Goal: Register for event/course: Sign up to attend an event or enroll in a course

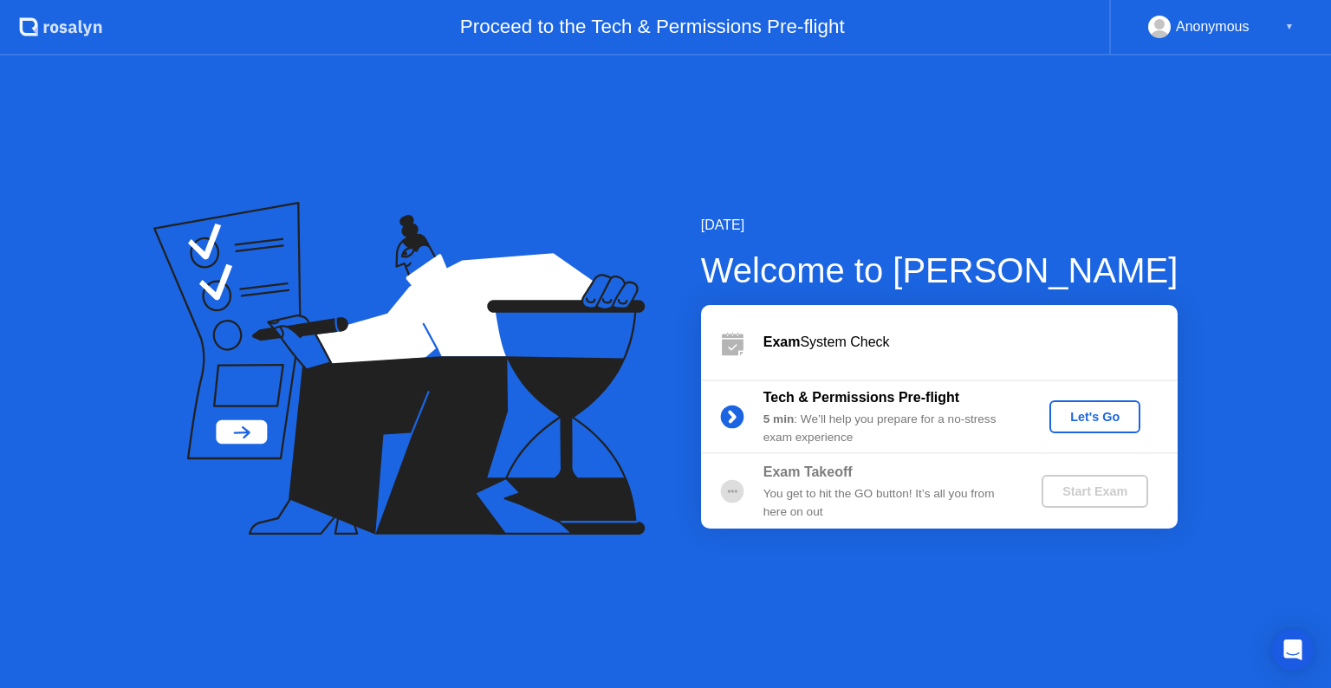
click at [1089, 414] on div "Let's Go" at bounding box center [1094, 417] width 77 height 14
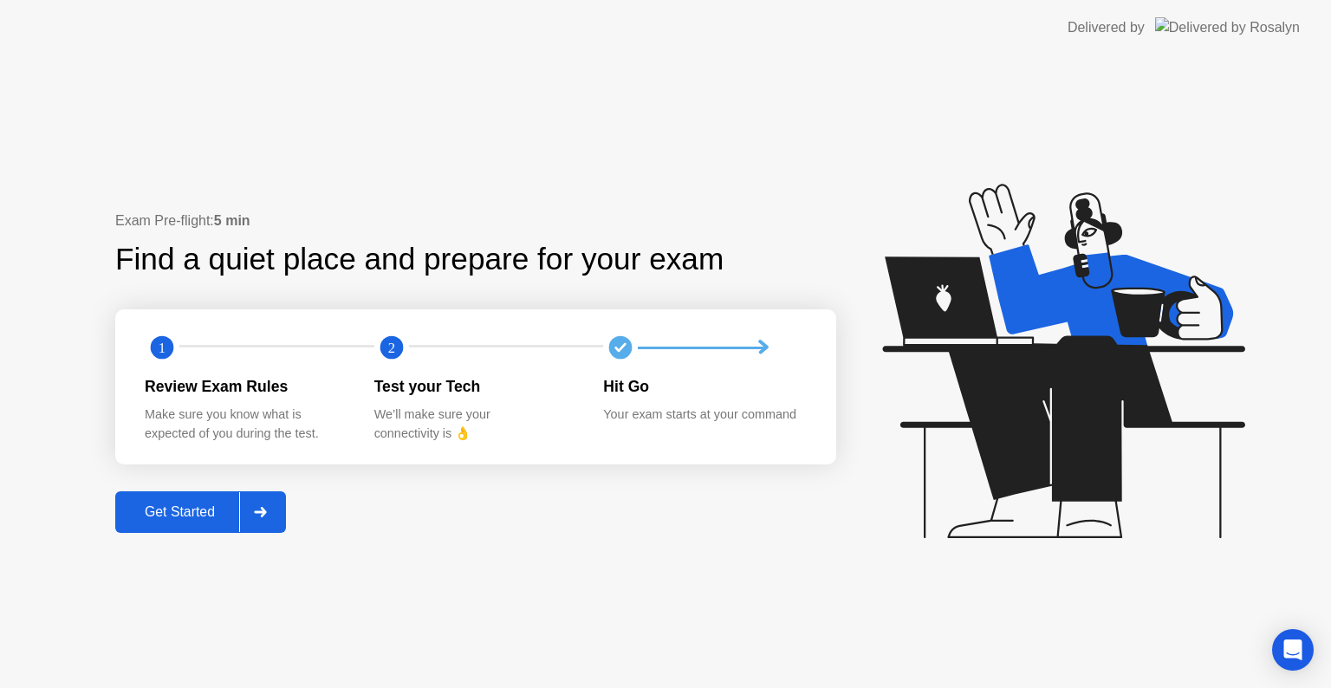
click at [170, 512] on div "Get Started" at bounding box center [179, 512] width 119 height 16
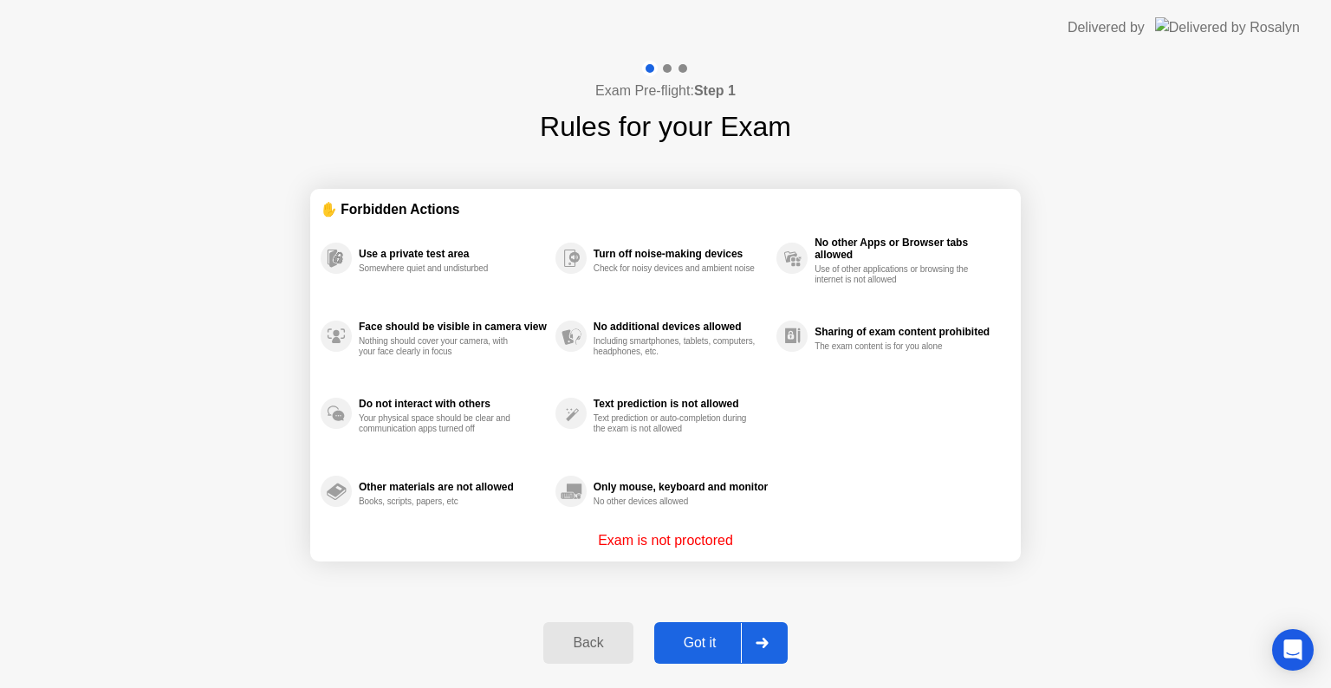
click at [697, 648] on div "Got it" at bounding box center [700, 643] width 81 height 16
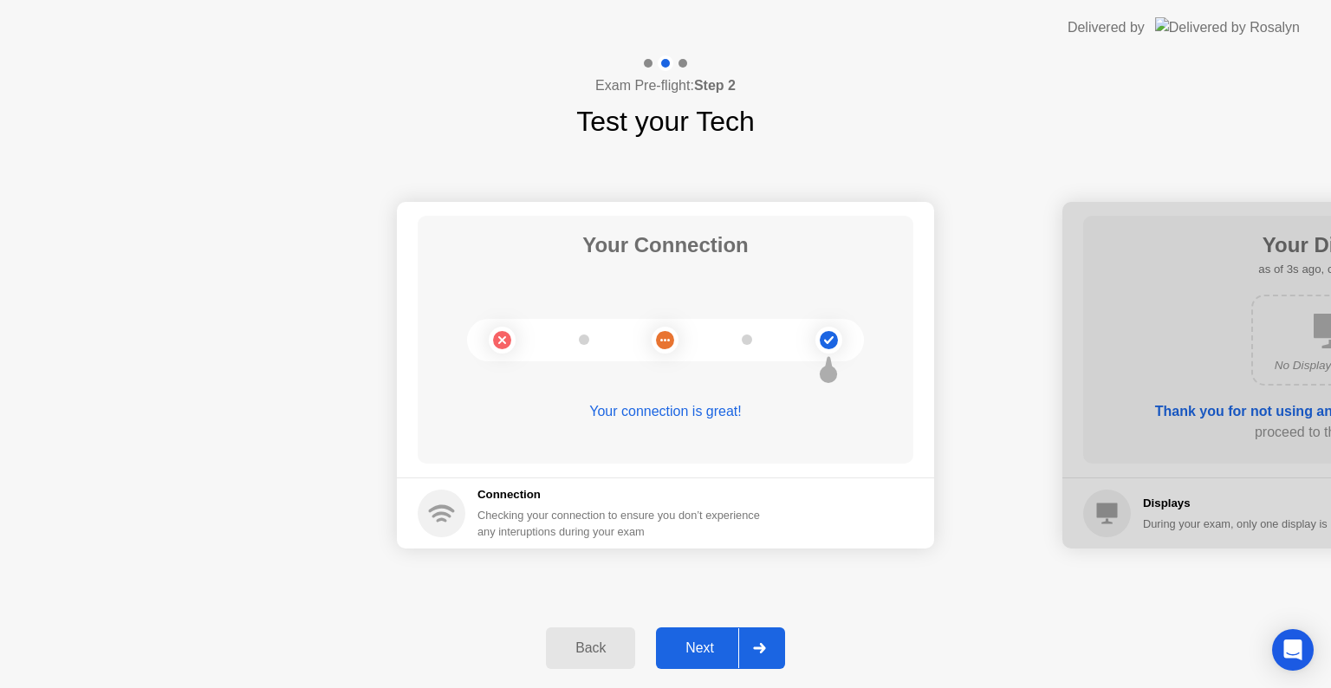
click at [704, 655] on div "Next" at bounding box center [699, 648] width 77 height 16
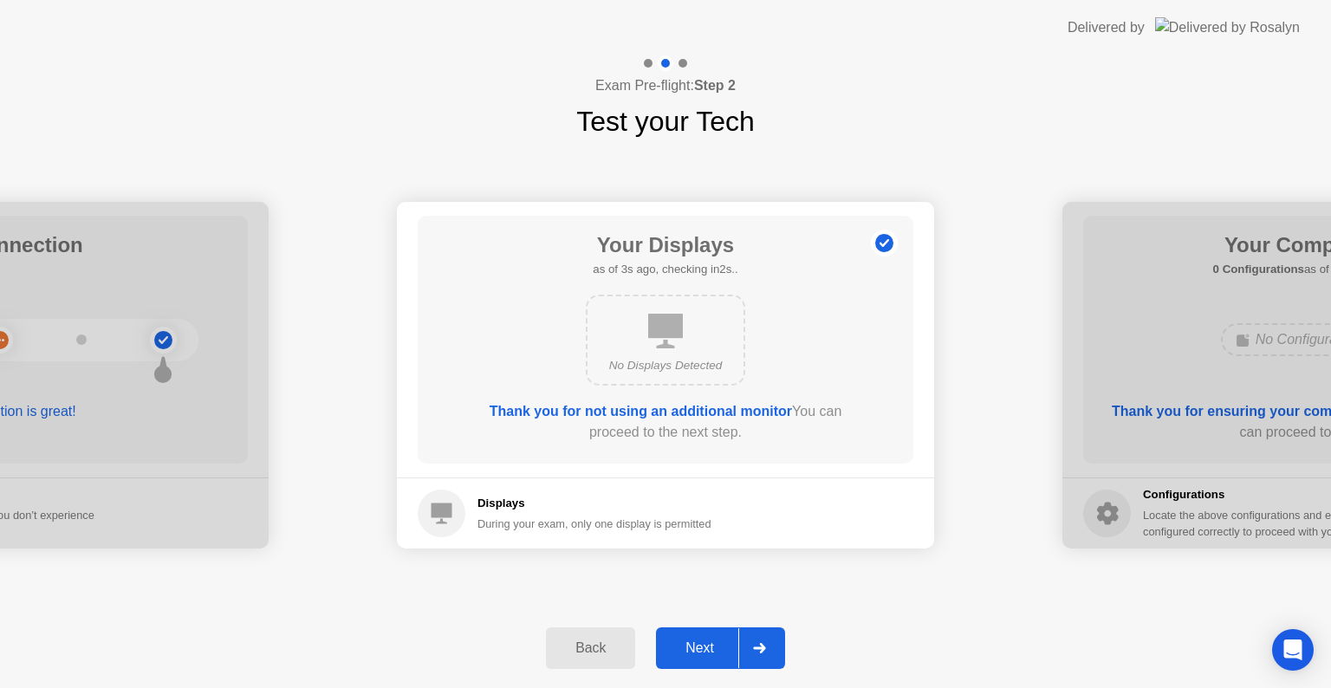
click at [699, 648] on div "Next" at bounding box center [699, 648] width 77 height 16
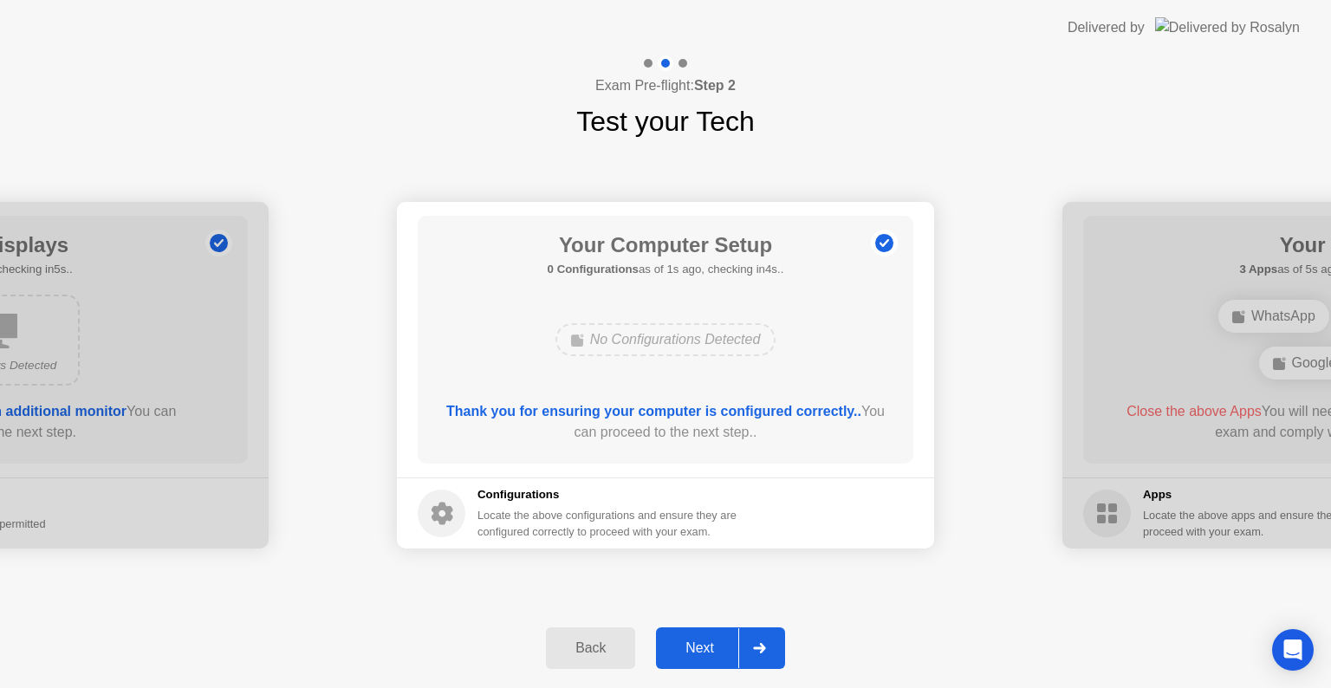
click at [699, 651] on div "Next" at bounding box center [699, 648] width 77 height 16
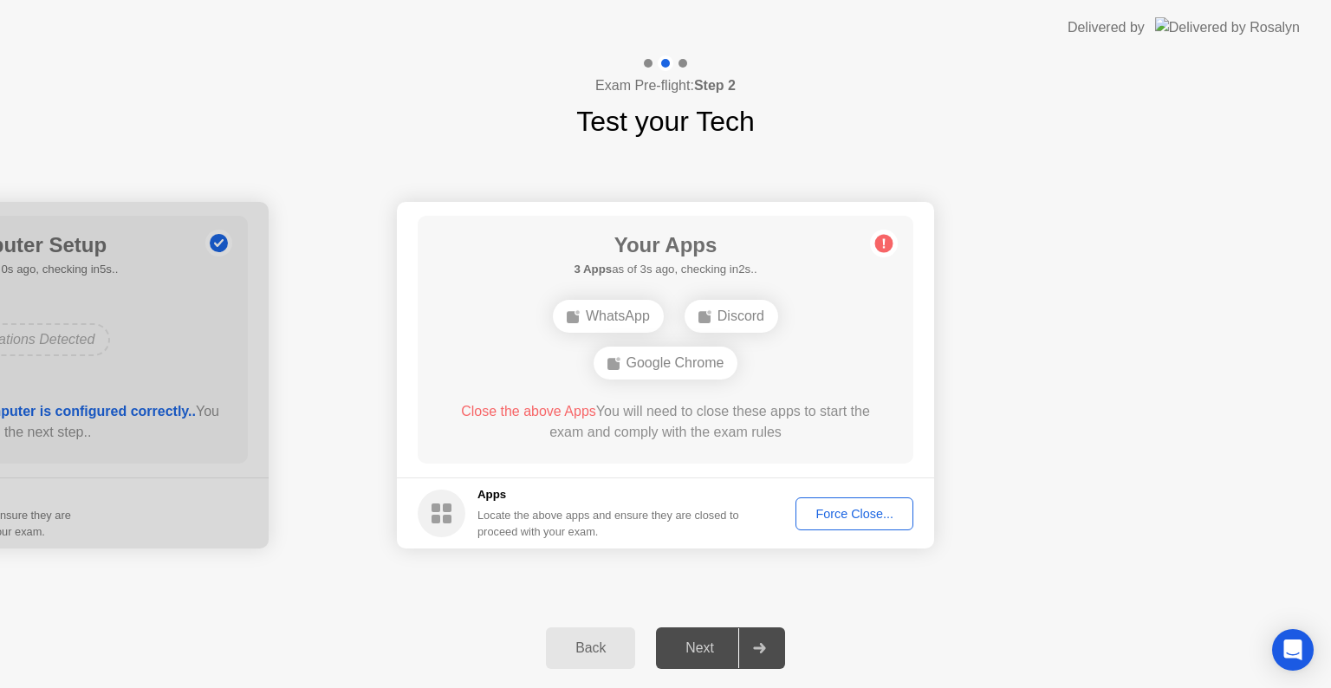
click at [826, 513] on div "Force Close..." at bounding box center [855, 514] width 106 height 14
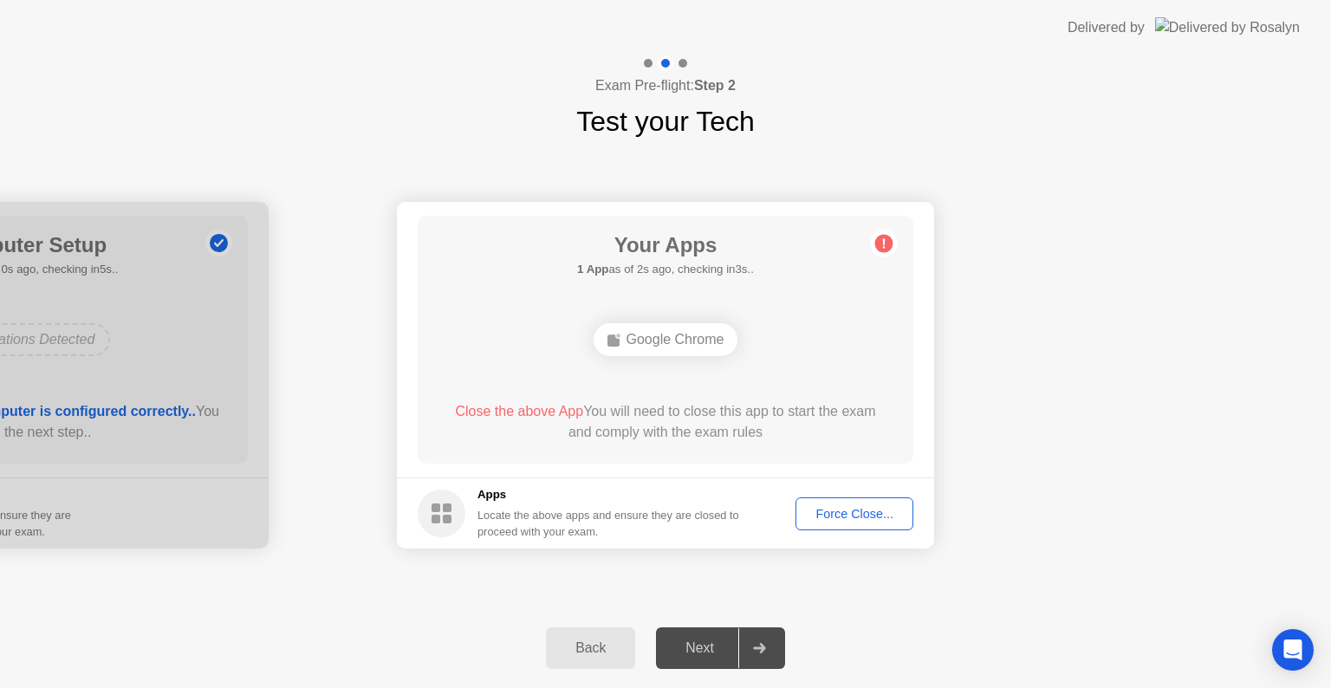
click at [854, 520] on div "Force Close..." at bounding box center [855, 514] width 106 height 14
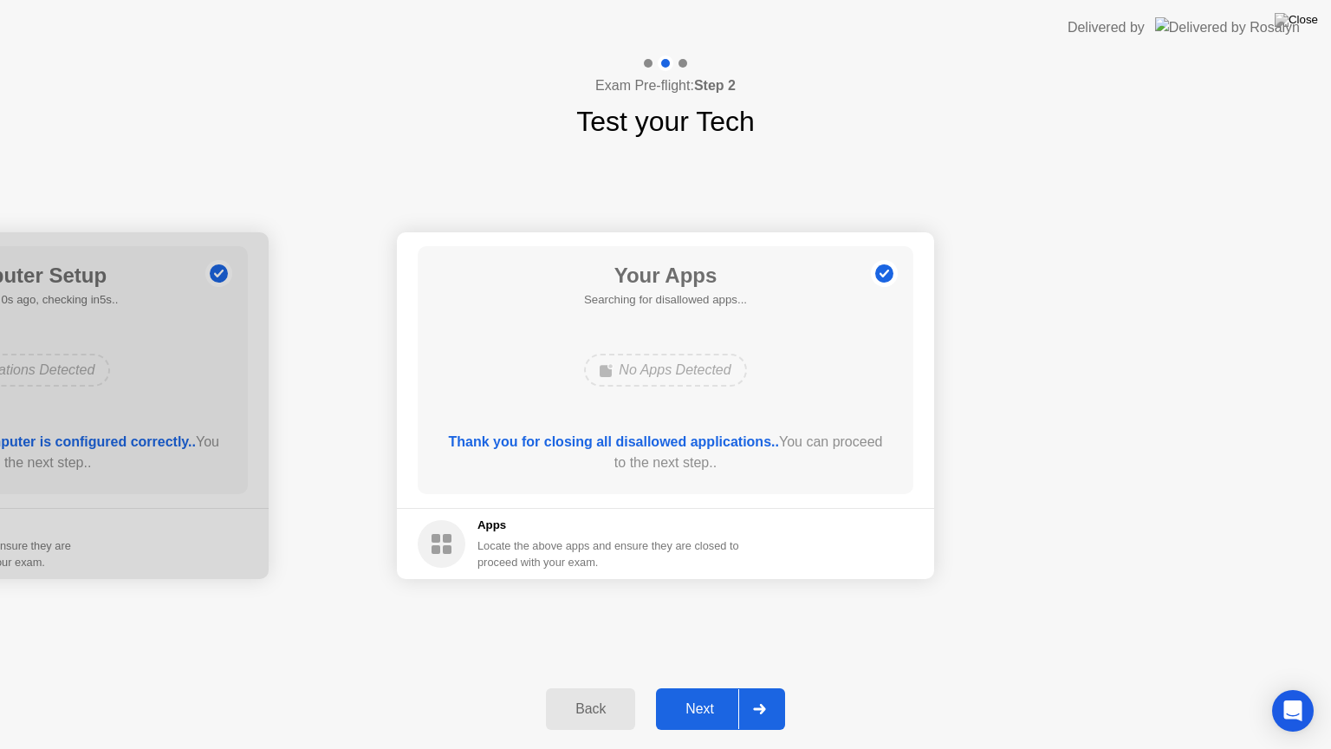
click at [691, 687] on div "Next" at bounding box center [699, 709] width 77 height 16
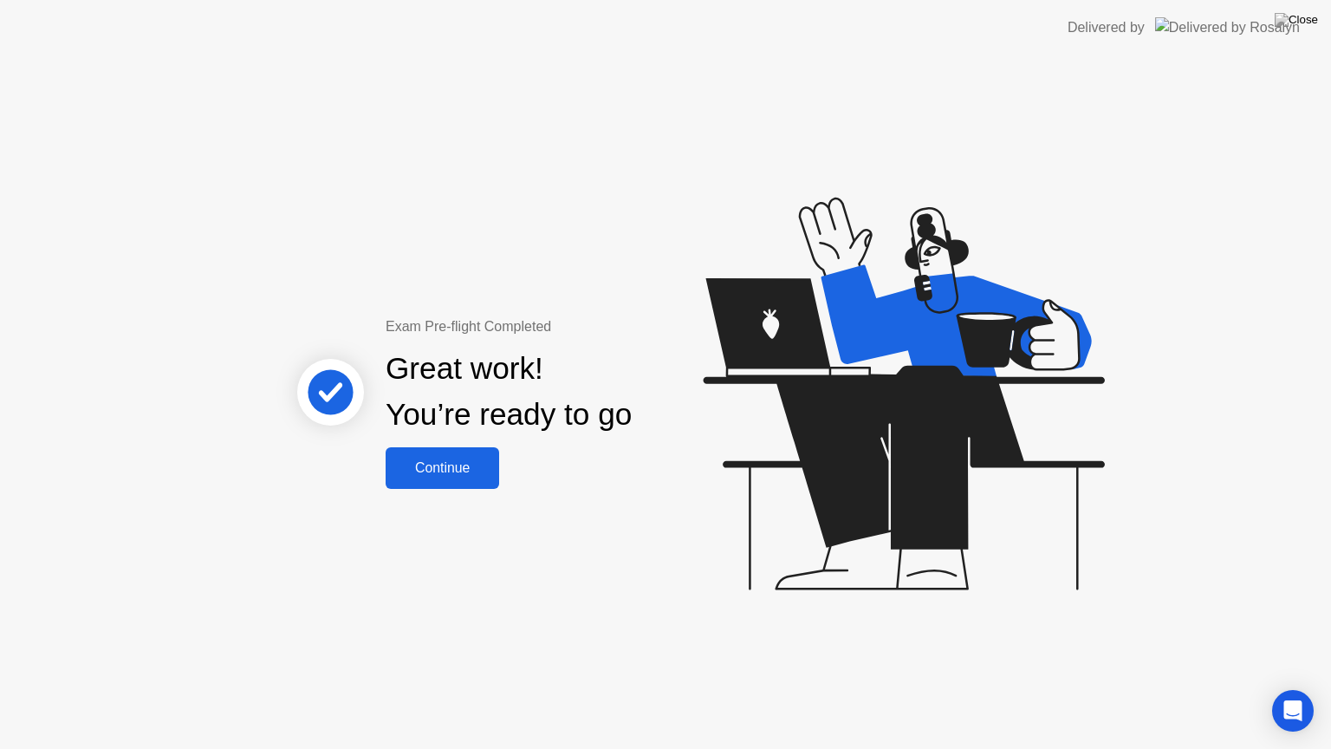
click at [472, 464] on div "Continue" at bounding box center [442, 468] width 103 height 16
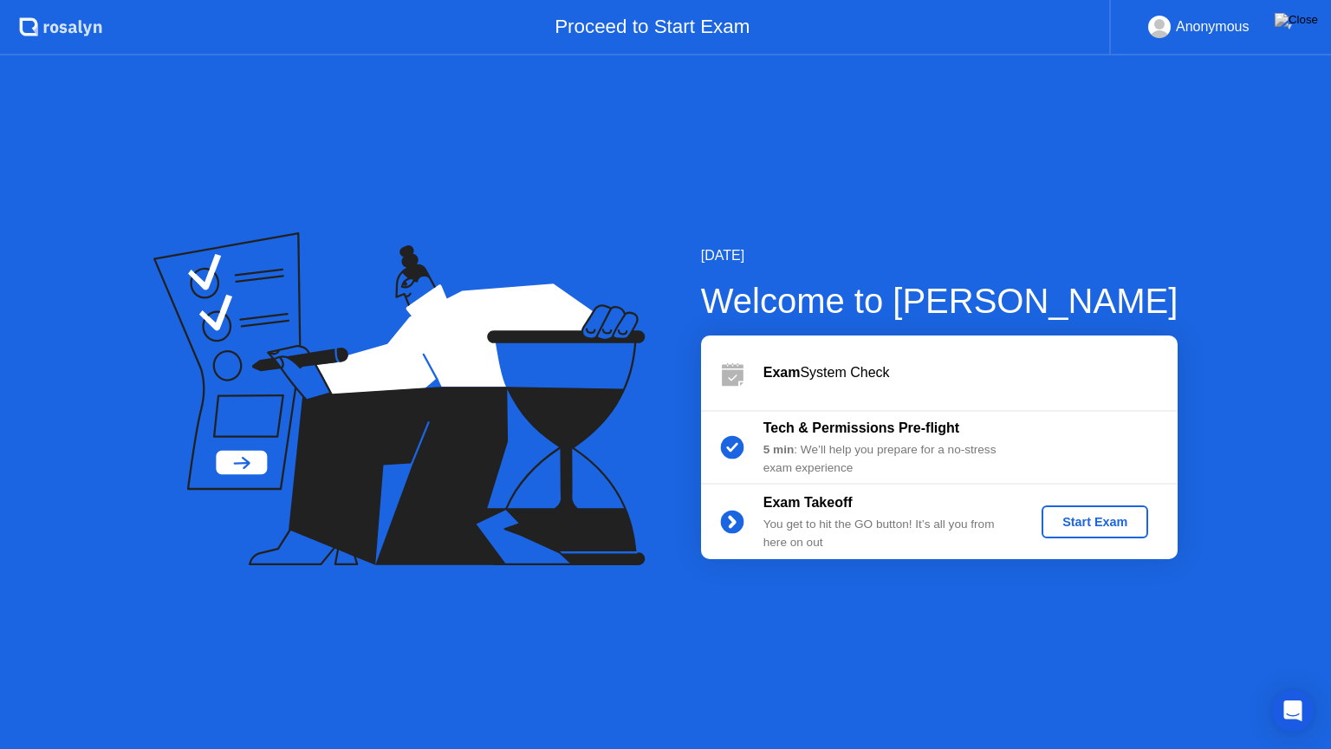
click at [1079, 525] on div "Start Exam" at bounding box center [1095, 522] width 93 height 14
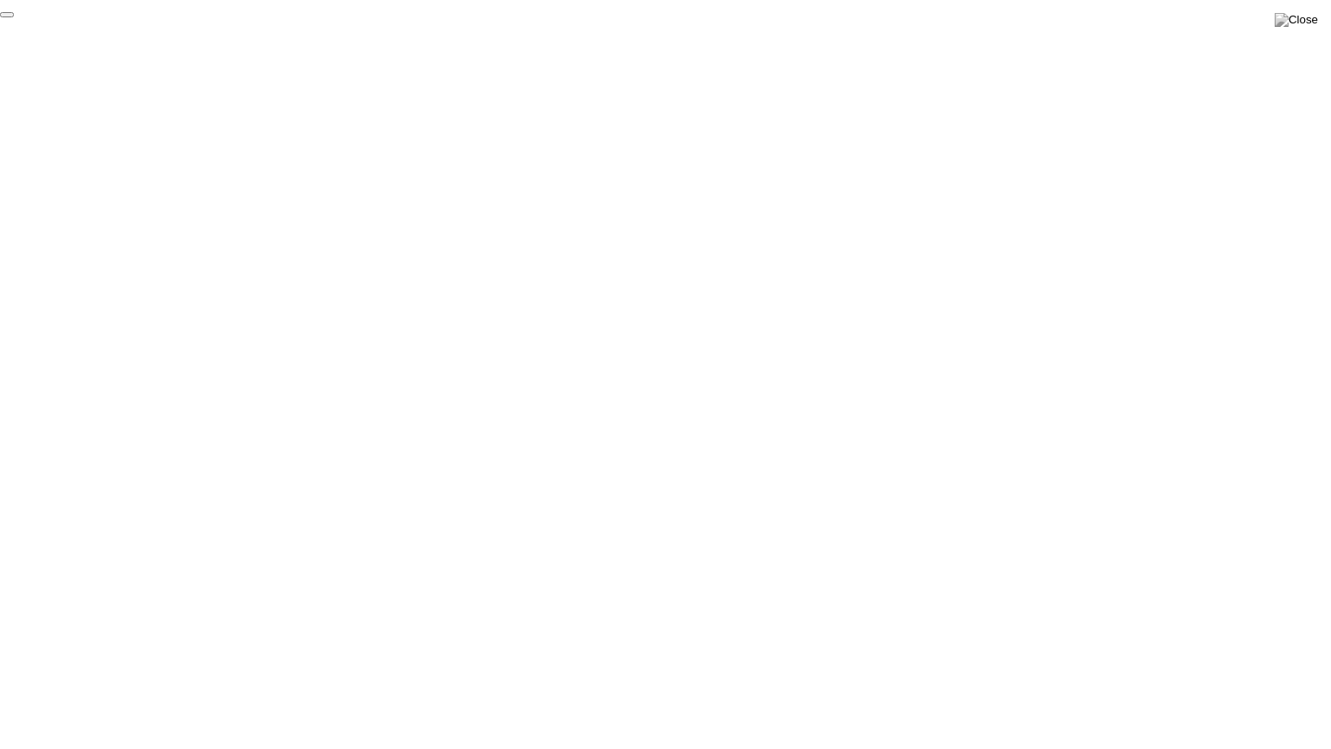
click div "End Proctoring Session"
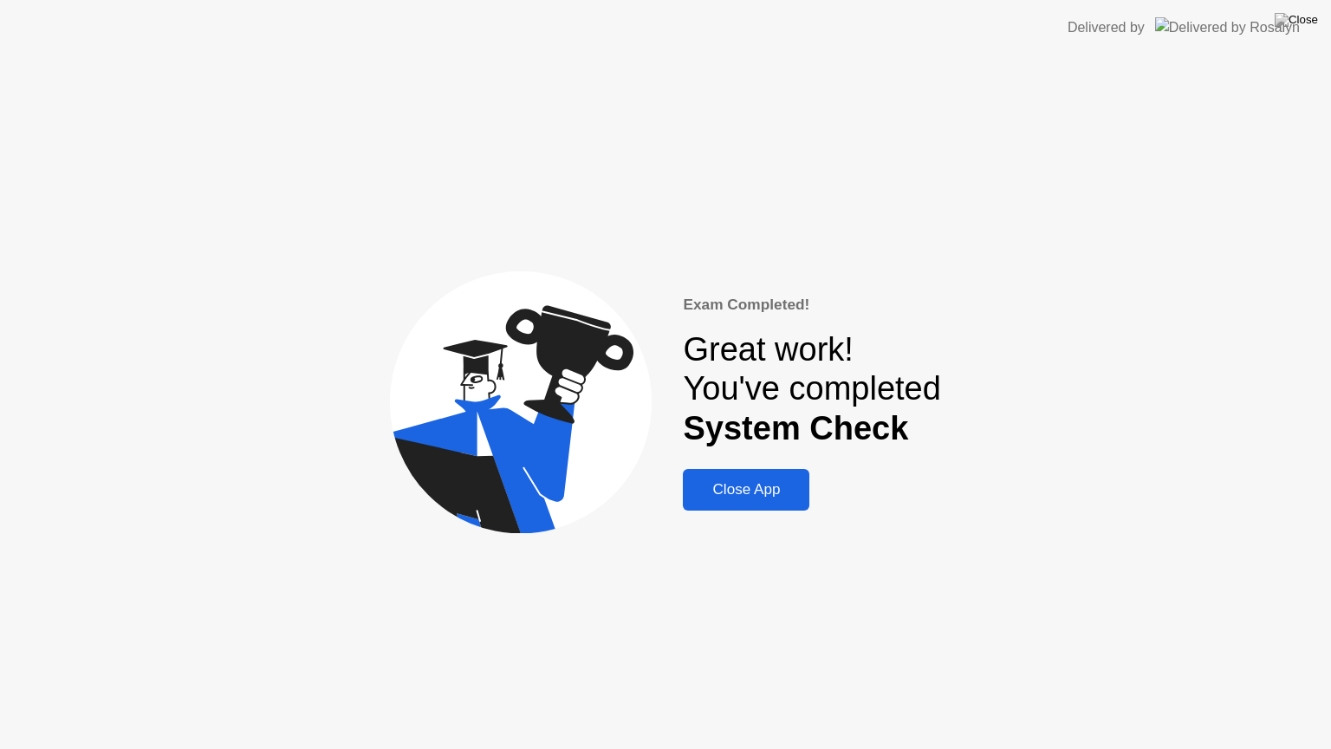
click at [738, 498] on div "Close App" at bounding box center [746, 489] width 116 height 17
